Goal: Information Seeking & Learning: Learn about a topic

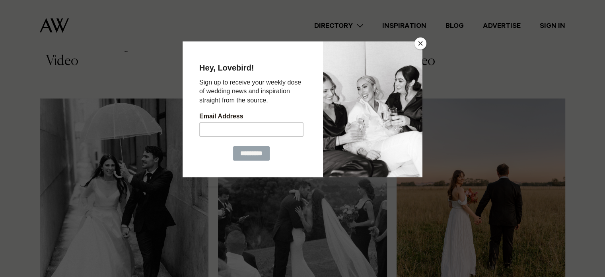
scroll to position [876, 0]
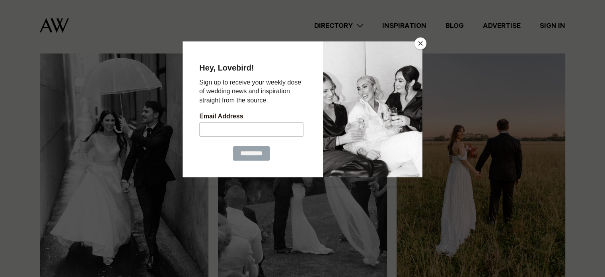
click at [420, 41] on button "Close" at bounding box center [421, 43] width 12 height 12
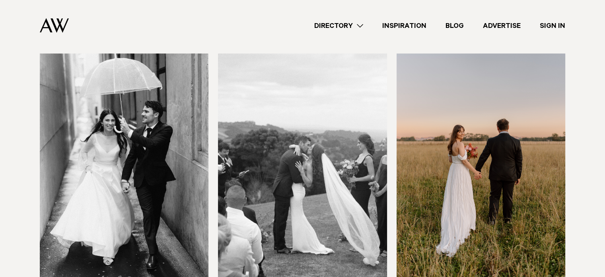
click at [457, 31] on link "Blog" at bounding box center [454, 25] width 37 height 11
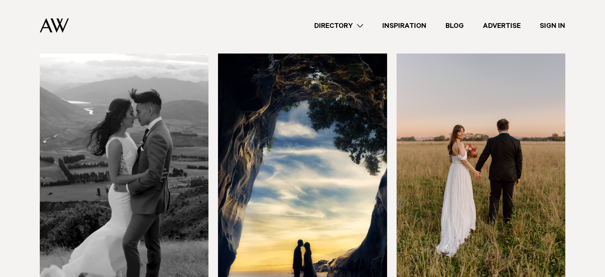
scroll to position [955, 0]
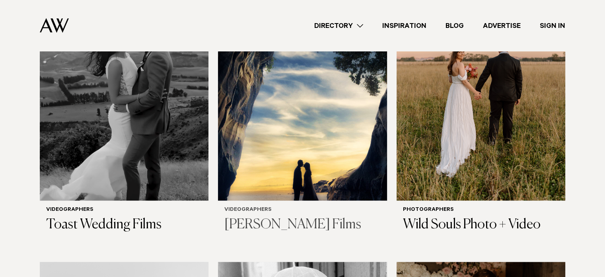
click at [322, 151] on img at bounding box center [302, 87] width 169 height 226
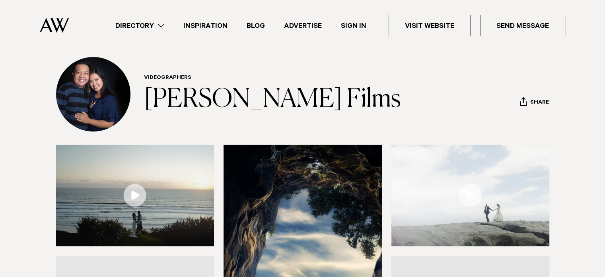
scroll to position [119, 0]
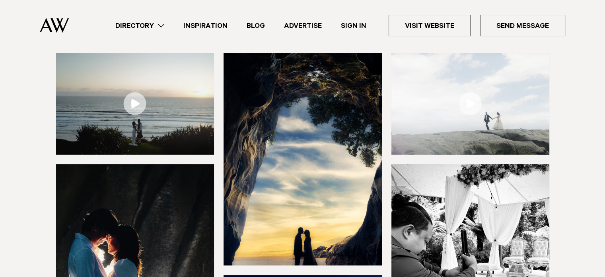
click at [143, 101] on link at bounding box center [135, 103] width 158 height 101
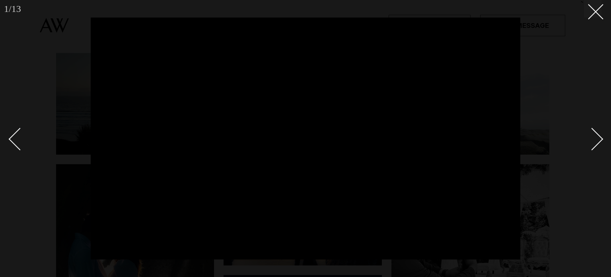
click at [556, 80] on div at bounding box center [305, 138] width 611 height 277
